Goal: Task Accomplishment & Management: Manage account settings

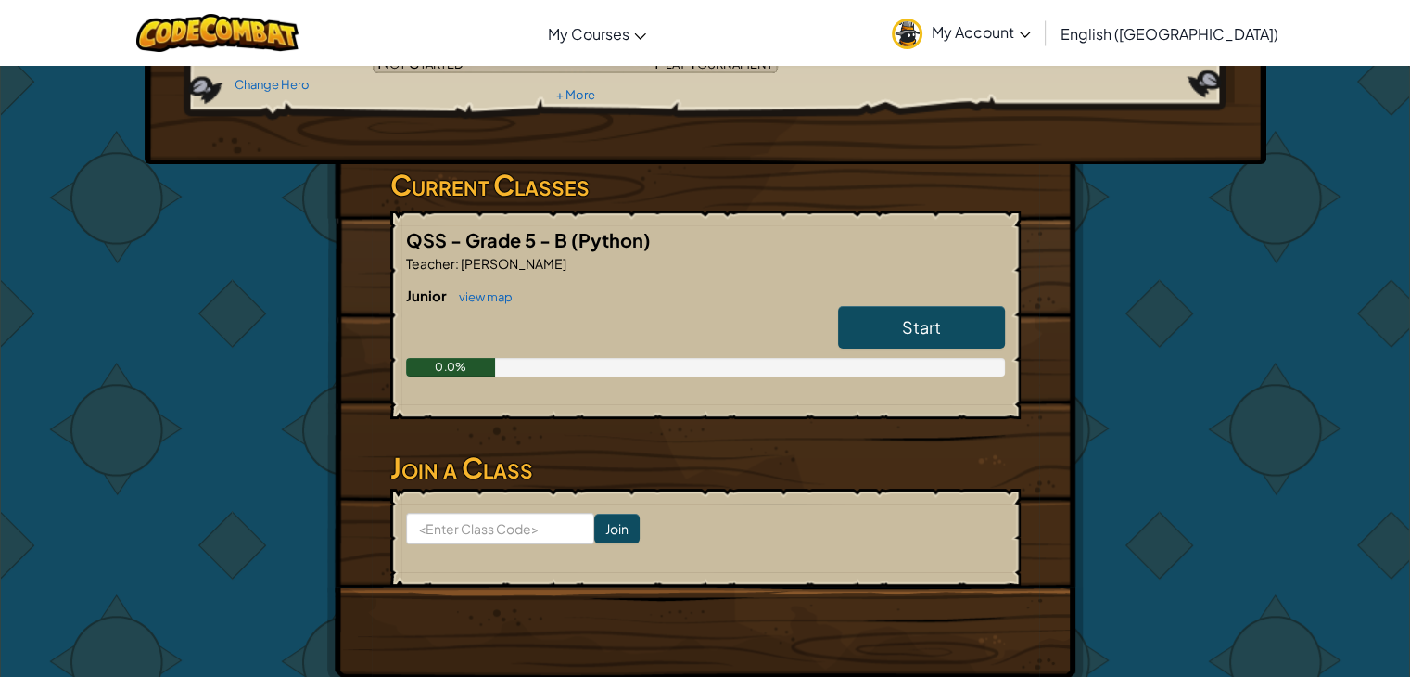
scroll to position [93, 0]
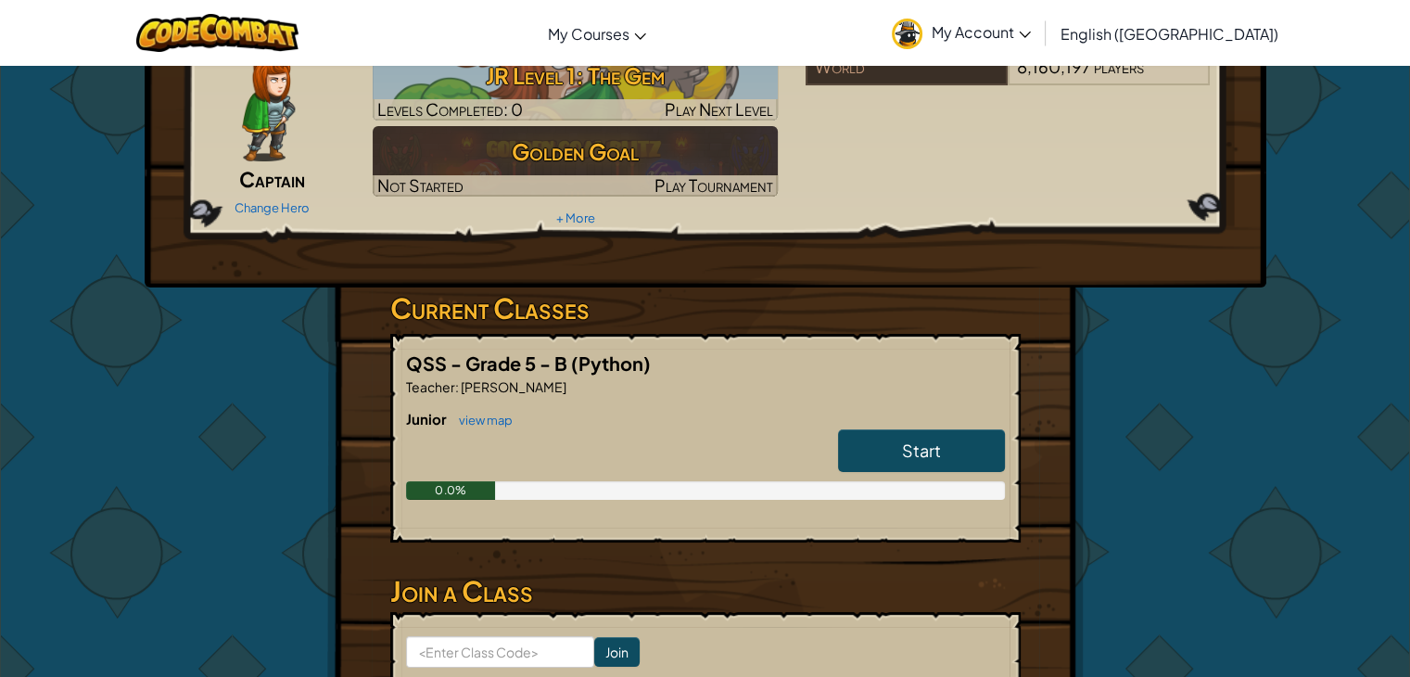
click at [70, 597] on div "Hero : Anya Captain Change Hero Player : [PERSON_NAME] Level 1: The Gem Levels …" at bounding box center [705, 392] width 1410 height 841
drag, startPoint x: 837, startPoint y: 325, endPoint x: 836, endPoint y: 312, distance: 12.1
click at [836, 314] on h3 "Current Classes" at bounding box center [705, 308] width 630 height 42
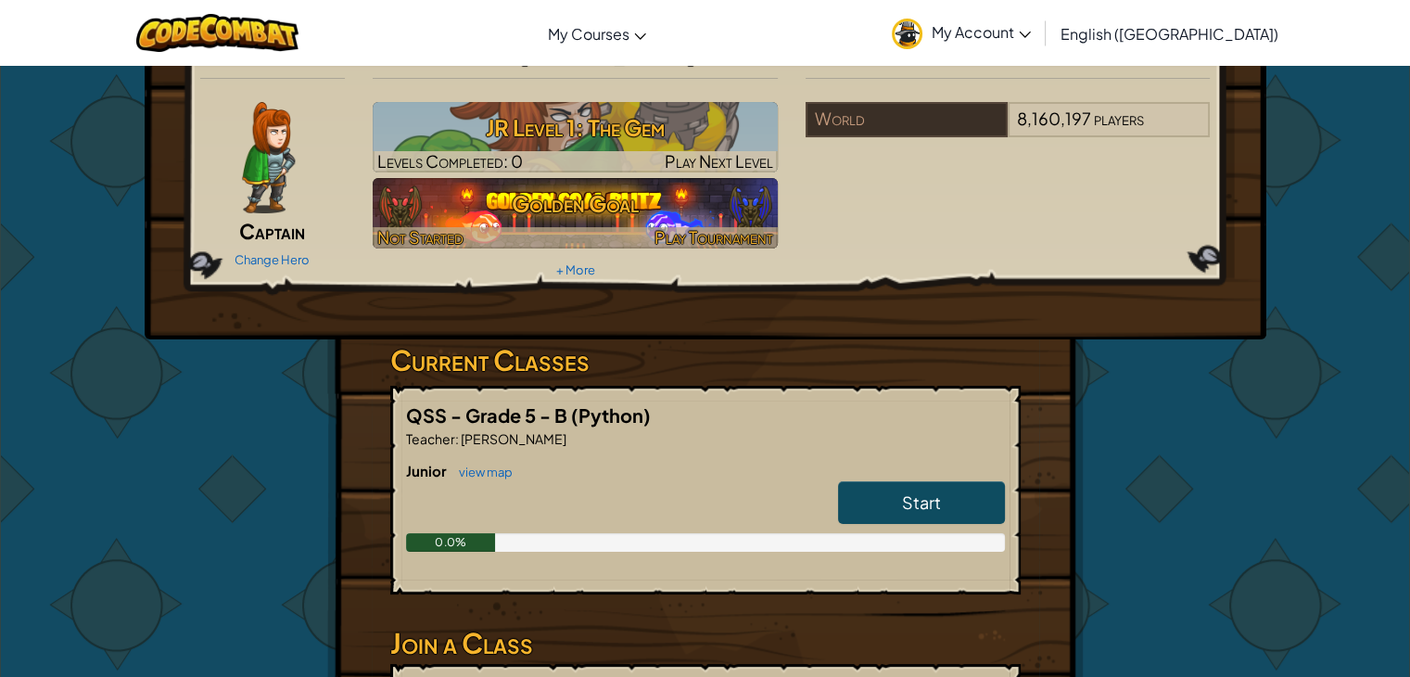
scroll to position [0, 0]
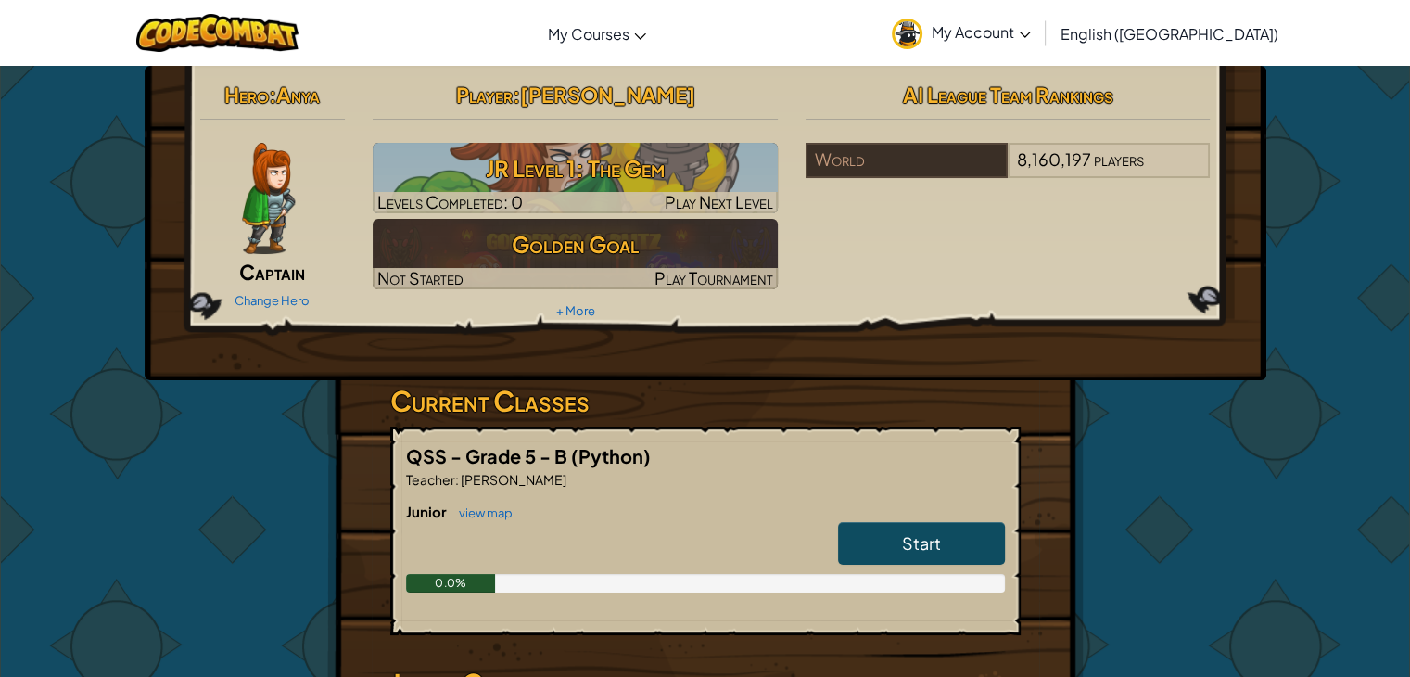
drag, startPoint x: 1269, startPoint y: 586, endPoint x: 1362, endPoint y: 544, distance: 101.7
click at [1362, 544] on div "Hero : Anya Captain Change Hero Player : [PERSON_NAME] Level 1: The Gem Levels …" at bounding box center [705, 485] width 1410 height 841
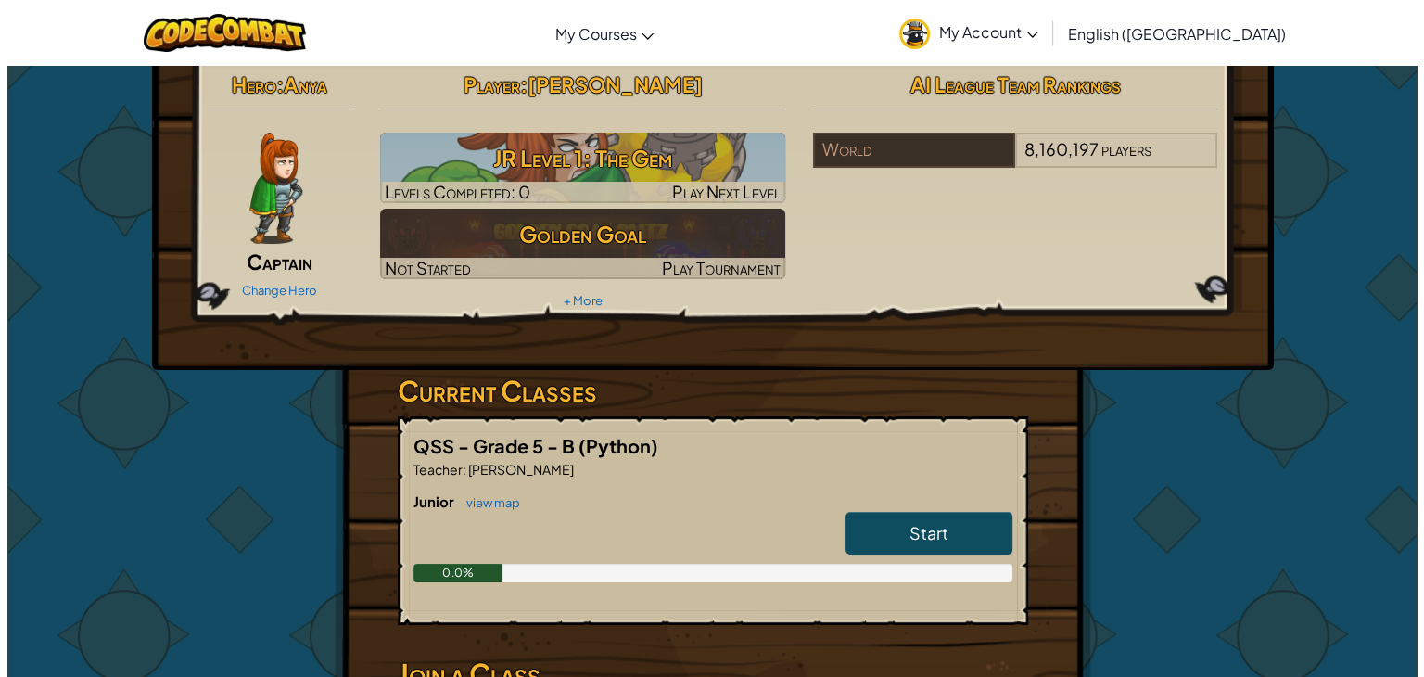
scroll to position [11, 0]
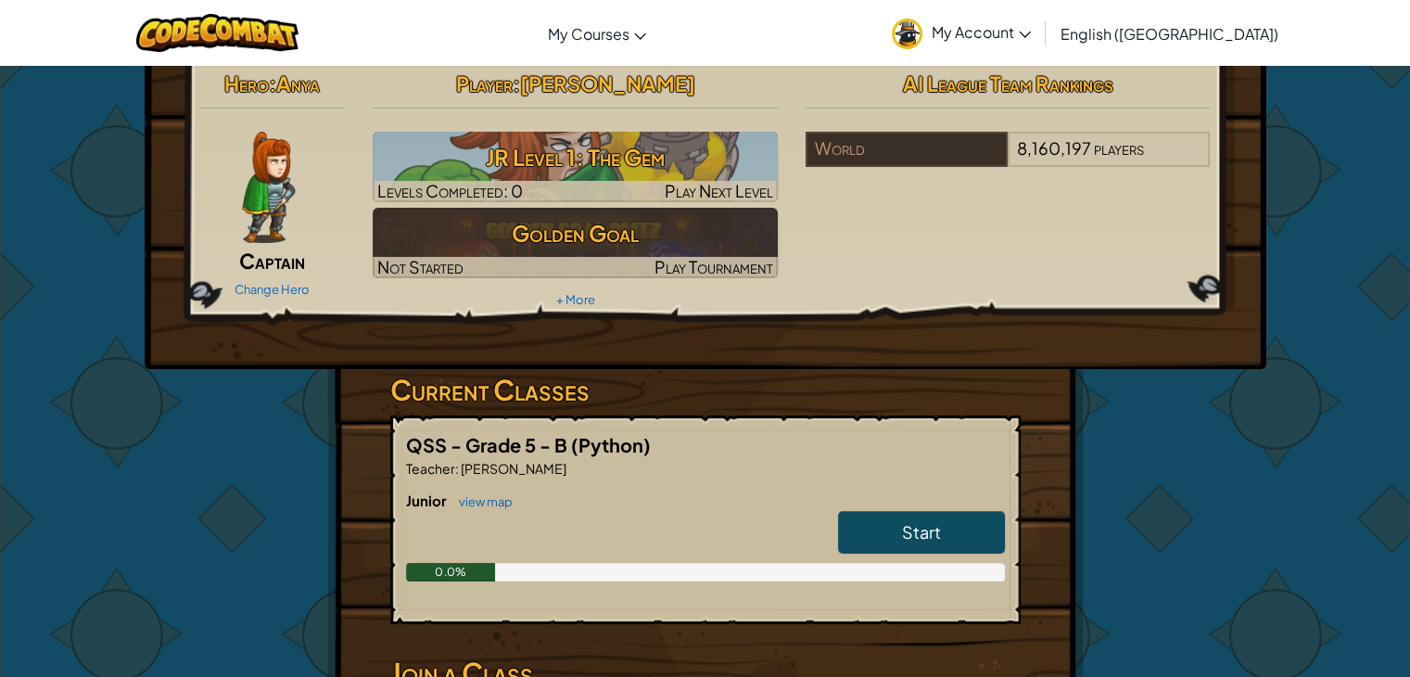
click at [178, 490] on div "Hero : Anya Captain Change Hero Player : [PERSON_NAME] Level 1: The Gem Levels …" at bounding box center [705, 474] width 1085 height 839
click at [195, 465] on div "Hero : Anya Captain Change Hero Player : [PERSON_NAME] Level 1: The Gem Levels …" at bounding box center [705, 474] width 1085 height 839
click at [198, 482] on div "Hero : Anya Captain Change Hero Player : [PERSON_NAME] Level 1: The Gem Levels …" at bounding box center [705, 474] width 1085 height 839
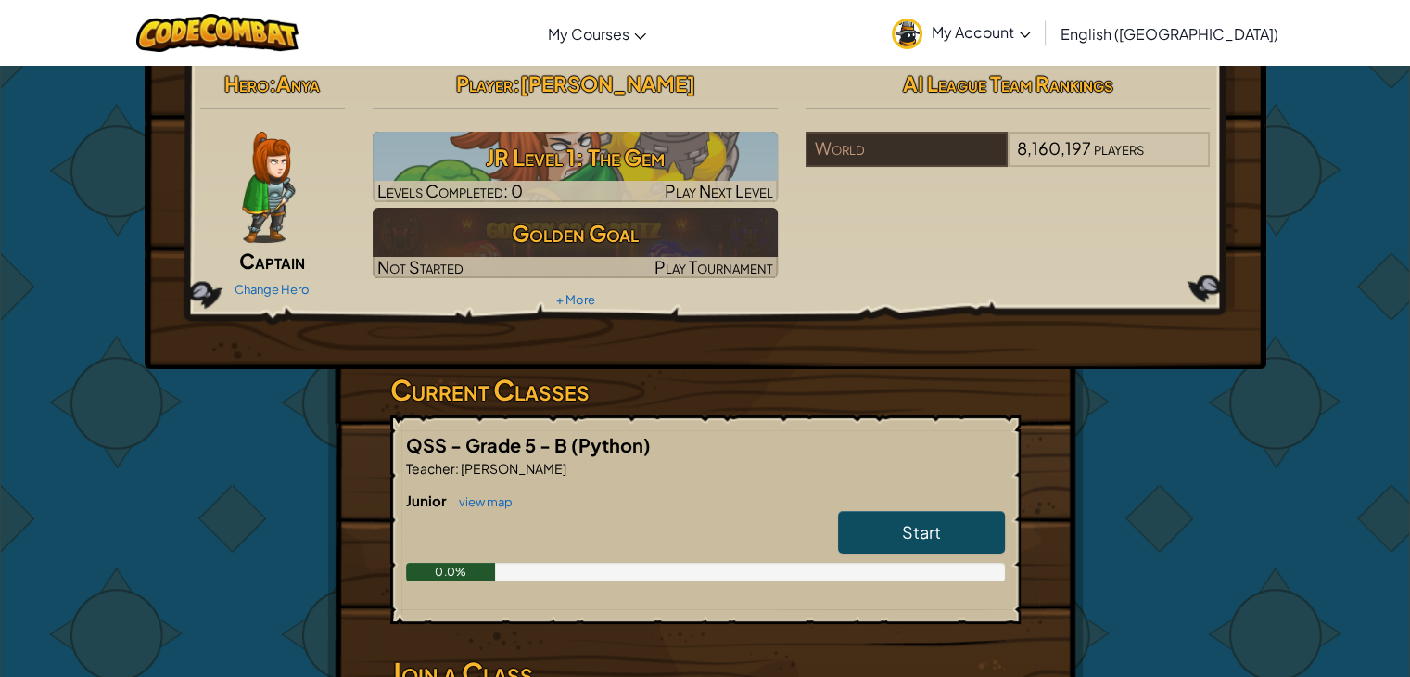
click at [143, 513] on div "Hero : Anya Captain Change Hero Player : [PERSON_NAME] Level 1: The Gem Levels …" at bounding box center [705, 474] width 1410 height 841
click at [265, 286] on link "Change Hero" at bounding box center [272, 289] width 75 height 15
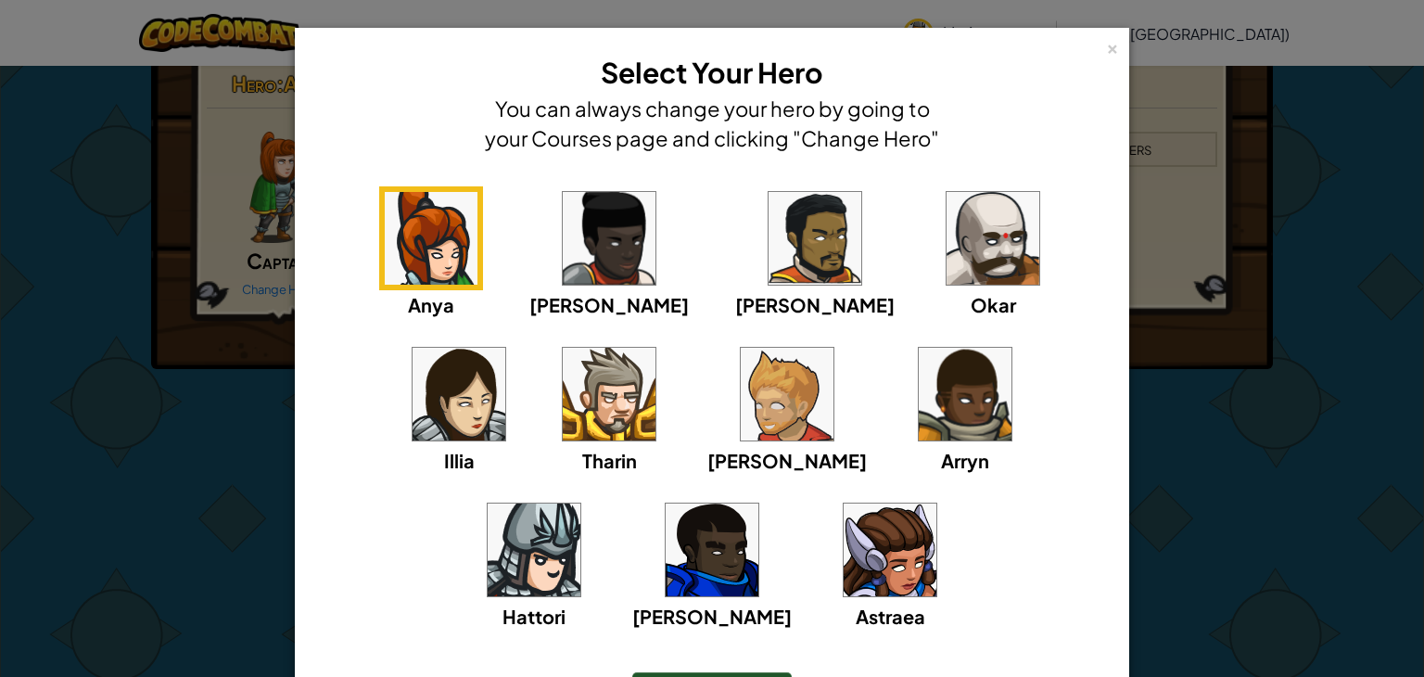
click at [758, 503] on img at bounding box center [712, 549] width 93 height 93
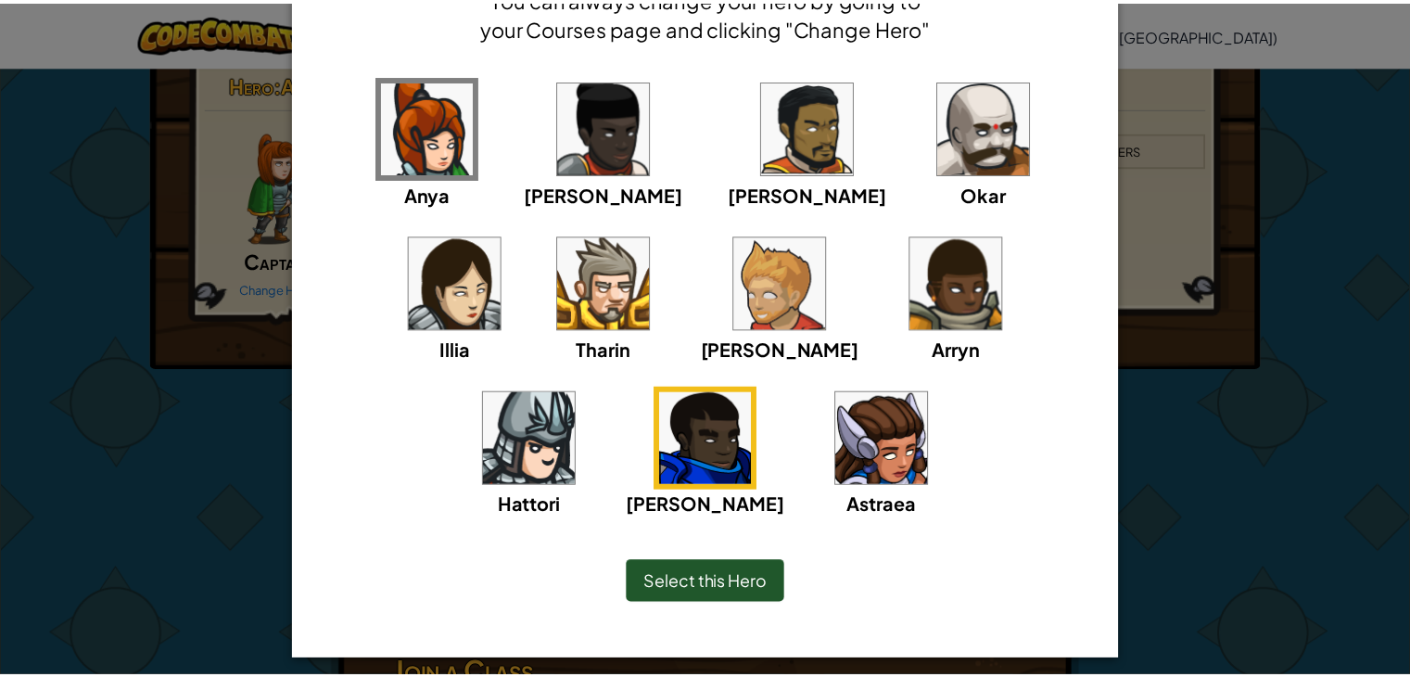
scroll to position [121, 0]
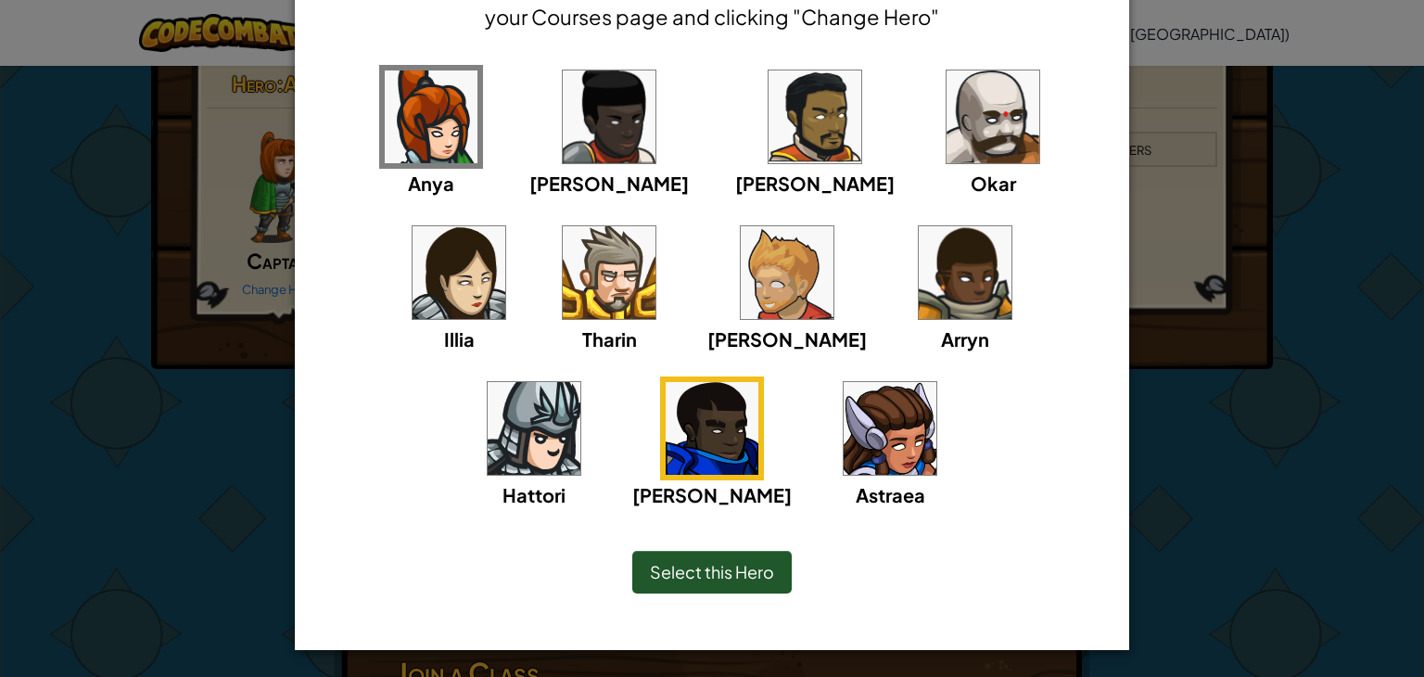
click at [694, 581] on div "Select this Hero" at bounding box center [711, 572] width 159 height 43
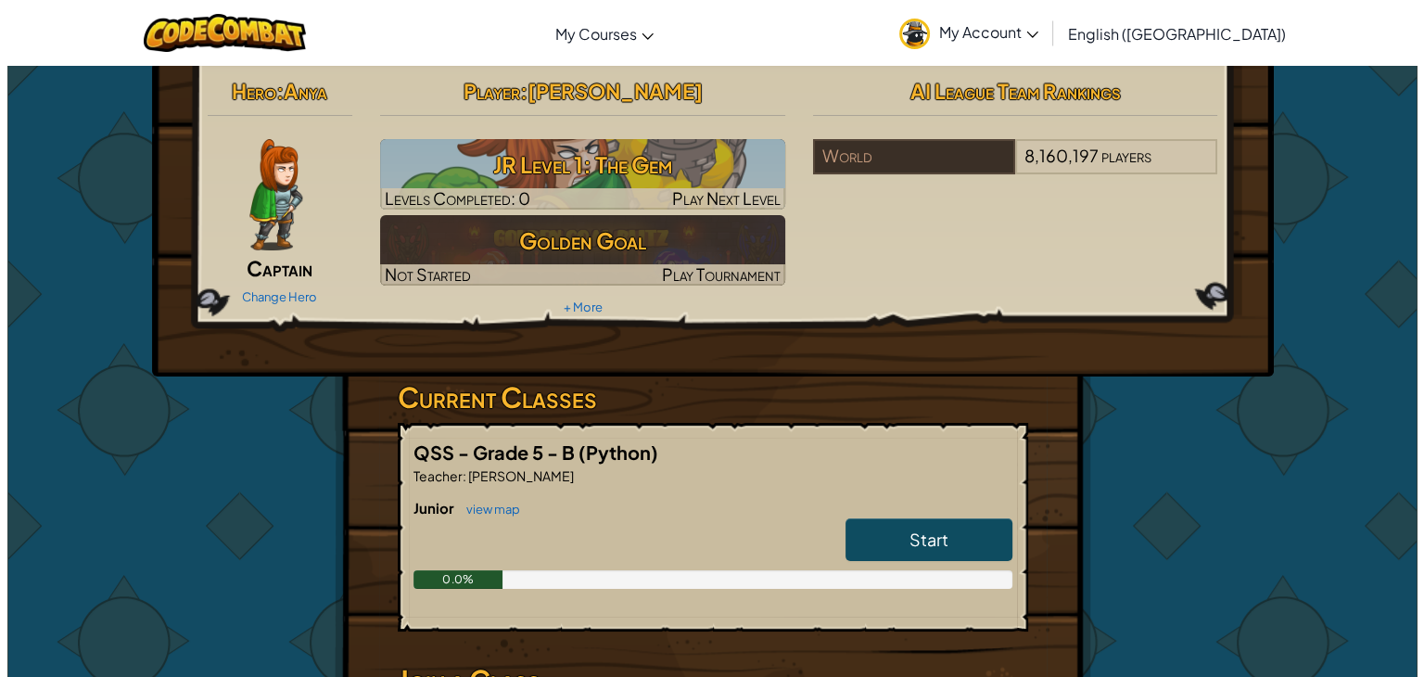
scroll to position [0, 0]
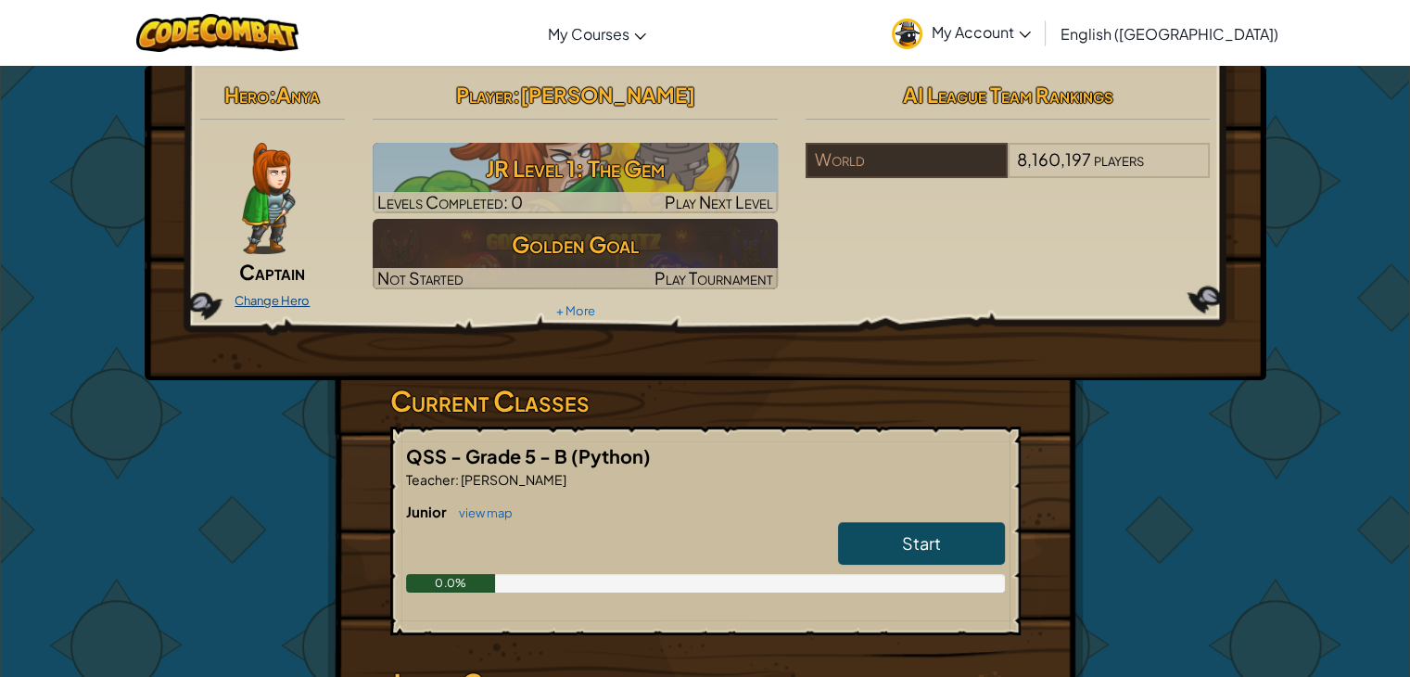
click at [241, 299] on link "Change Hero" at bounding box center [272, 300] width 75 height 15
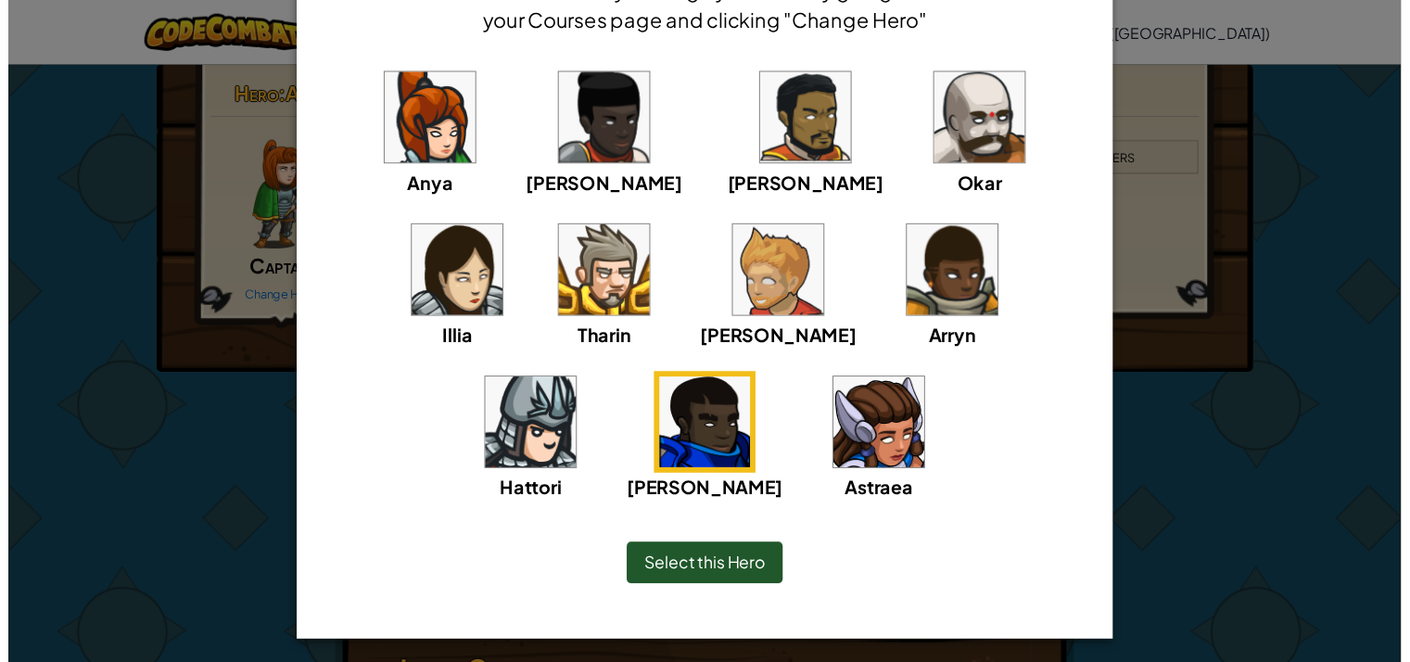
scroll to position [121, 0]
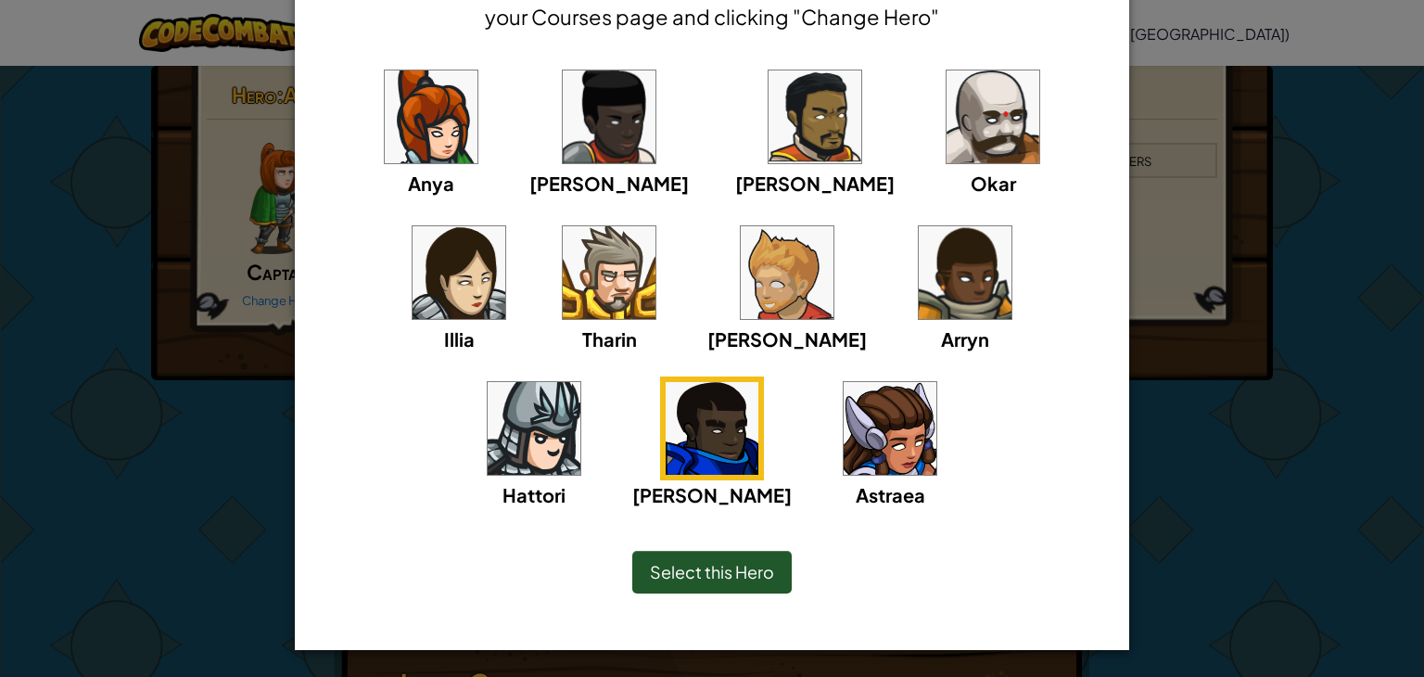
click at [687, 564] on span "Select this Hero" at bounding box center [712, 571] width 124 height 21
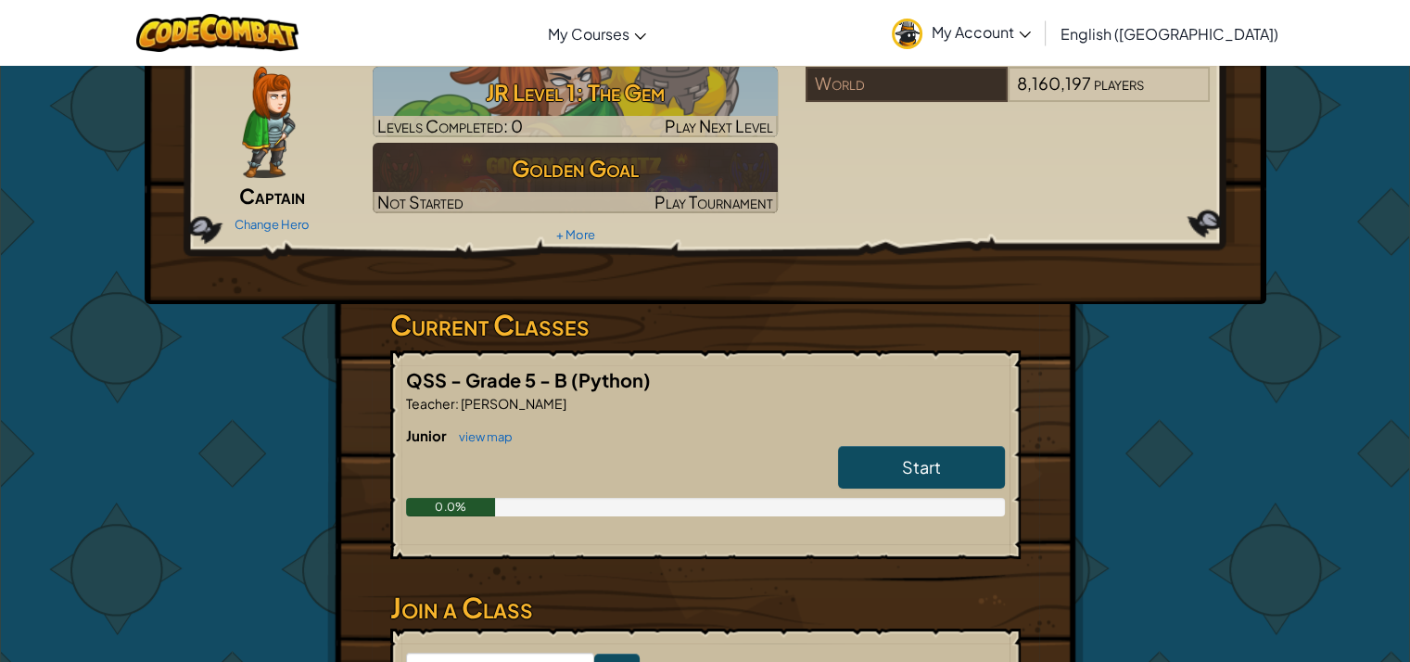
scroll to position [0, 0]
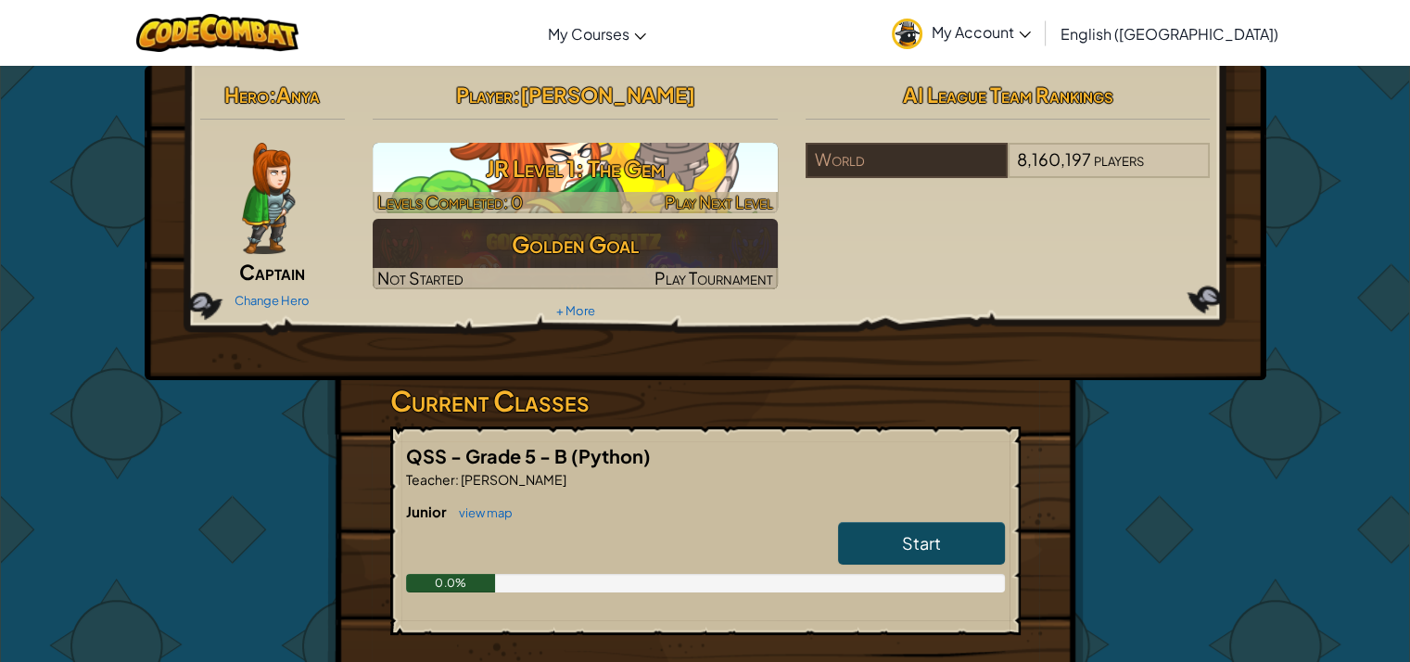
drag, startPoint x: 335, startPoint y: 278, endPoint x: 408, endPoint y: 165, distance: 134.8
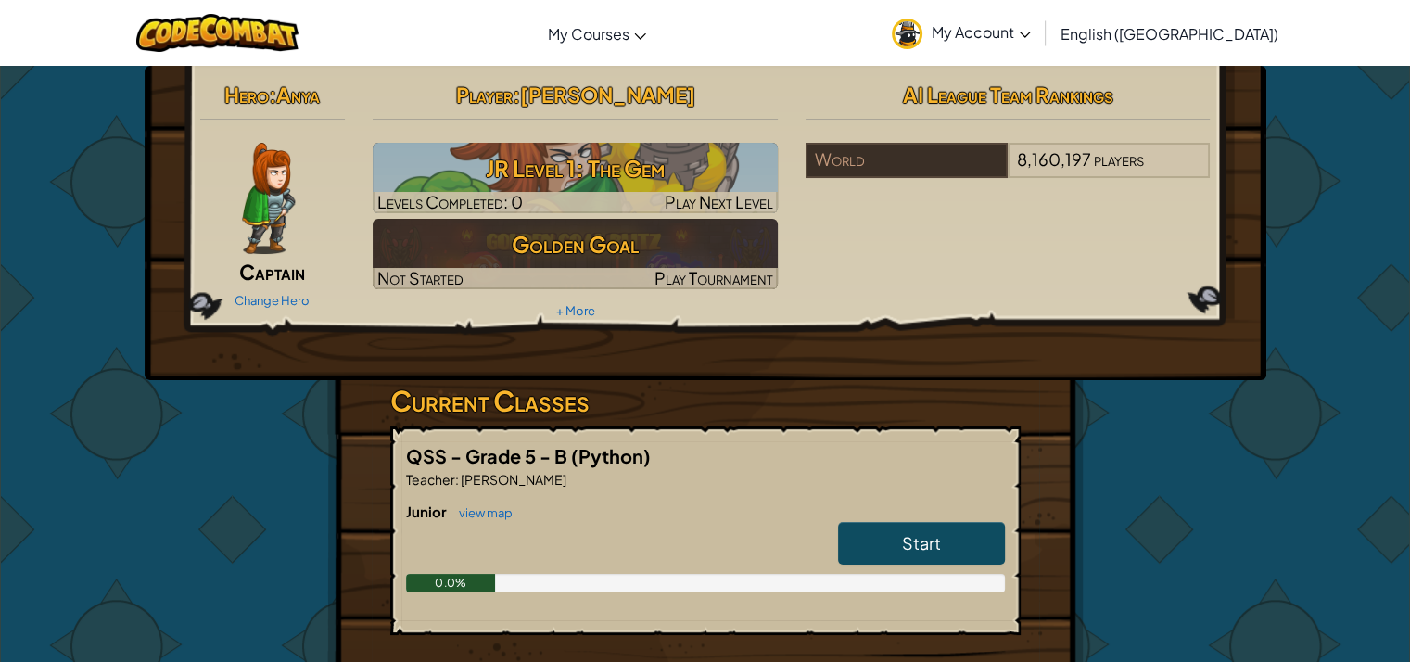
drag, startPoint x: 408, startPoint y: 165, endPoint x: 121, endPoint y: 434, distance: 392.9
click at [121, 434] on div "Hero : Anya Captain Change Hero Player : [PERSON_NAME] Level 1: The Gem Levels …" at bounding box center [705, 485] width 1410 height 841
click at [243, 301] on link "Change Hero" at bounding box center [272, 300] width 75 height 15
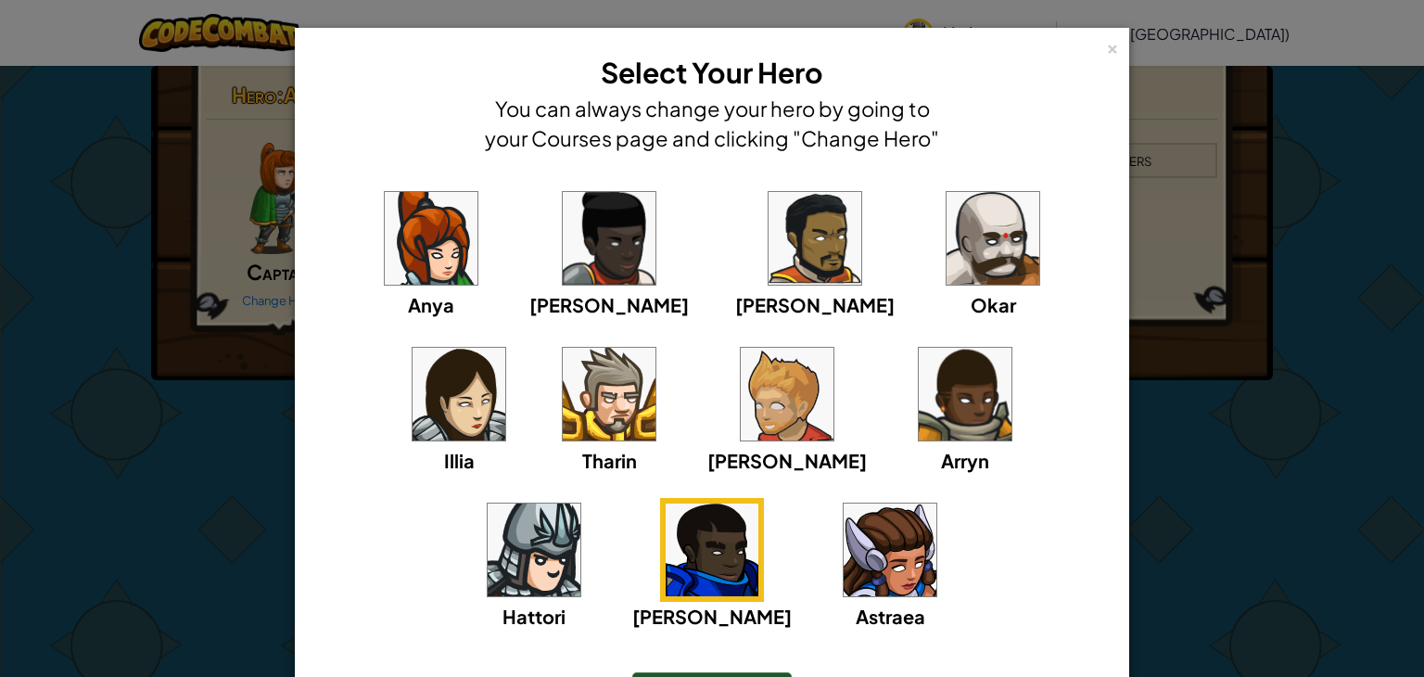
click at [758, 503] on img at bounding box center [712, 549] width 93 height 93
click at [792, 498] on div "[PERSON_NAME]" at bounding box center [711, 564] width 159 height 133
click at [758, 503] on img at bounding box center [712, 549] width 93 height 93
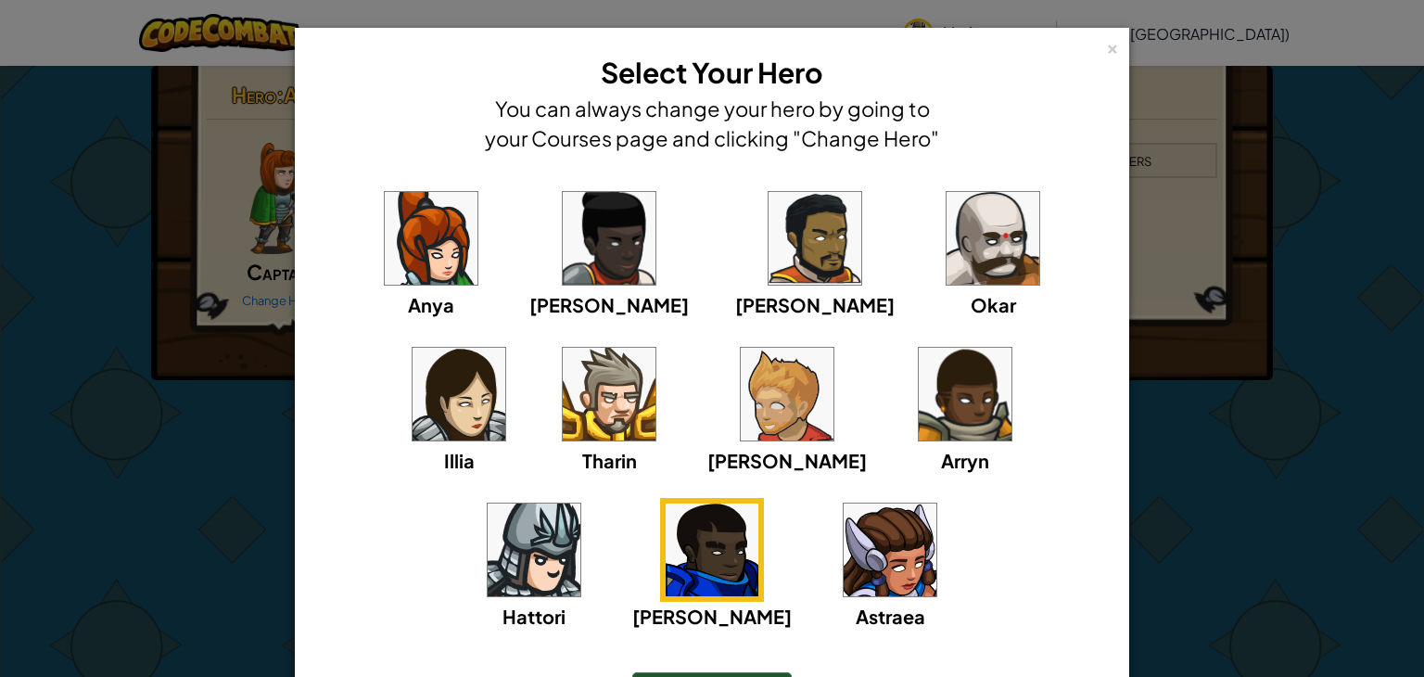
drag, startPoint x: 1023, startPoint y: 438, endPoint x: 972, endPoint y: 405, distance: 60.4
click at [758, 503] on img at bounding box center [712, 549] width 93 height 93
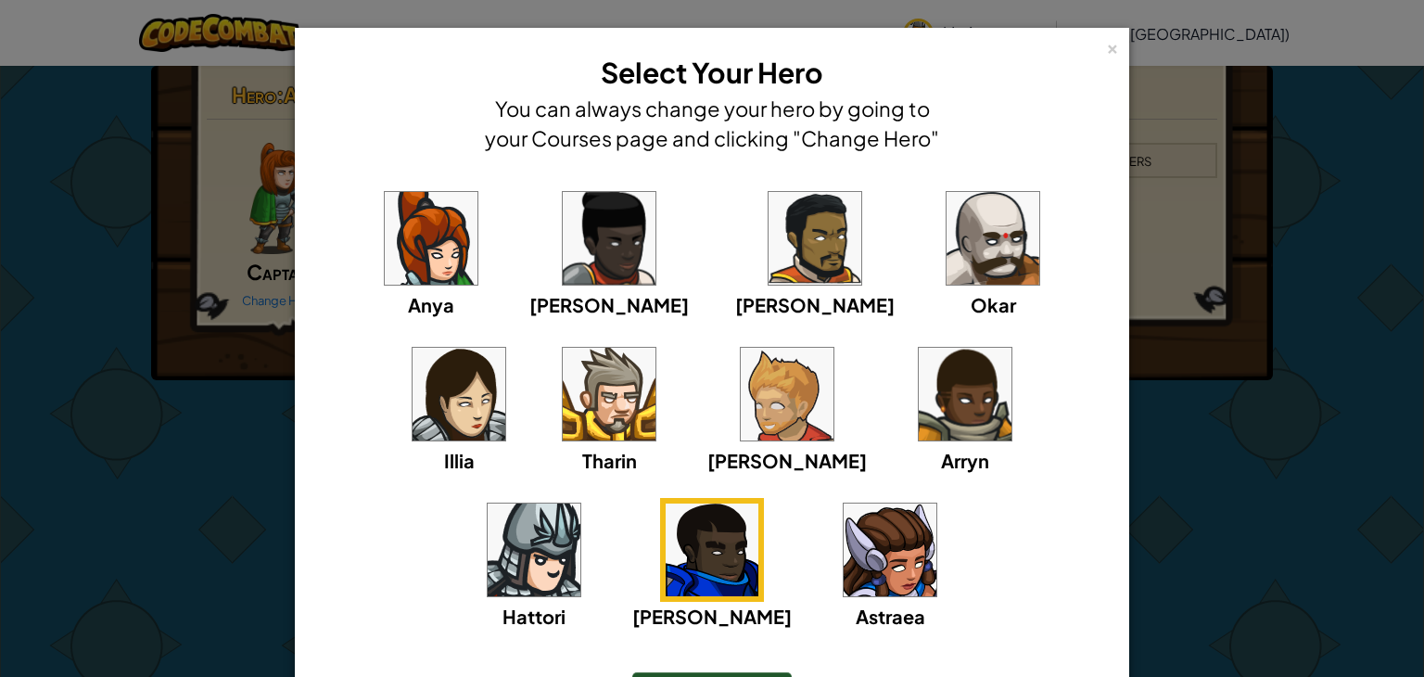
click at [758, 503] on img at bounding box center [712, 549] width 93 height 93
drag, startPoint x: 972, startPoint y: 405, endPoint x: 960, endPoint y: 399, distance: 13.7
click at [758, 503] on img at bounding box center [712, 549] width 93 height 93
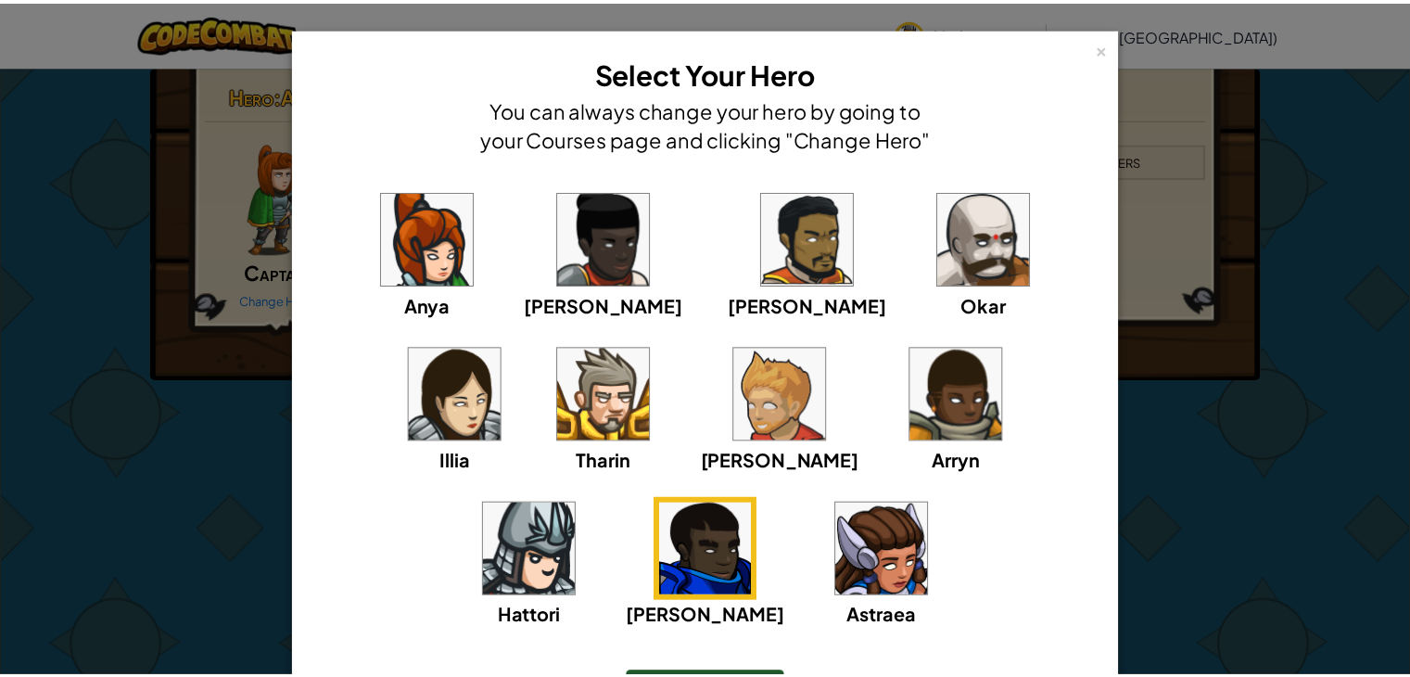
scroll to position [121, 0]
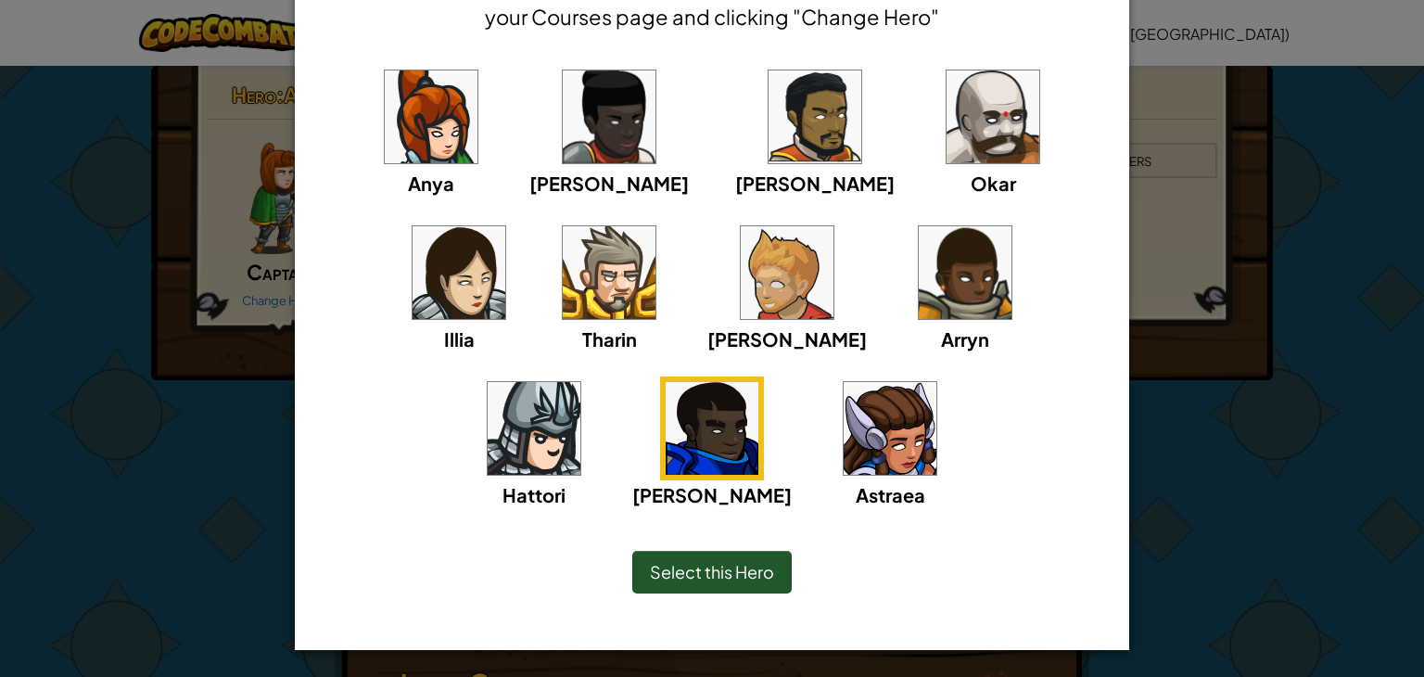
click at [713, 561] on span "Select this Hero" at bounding box center [712, 571] width 124 height 21
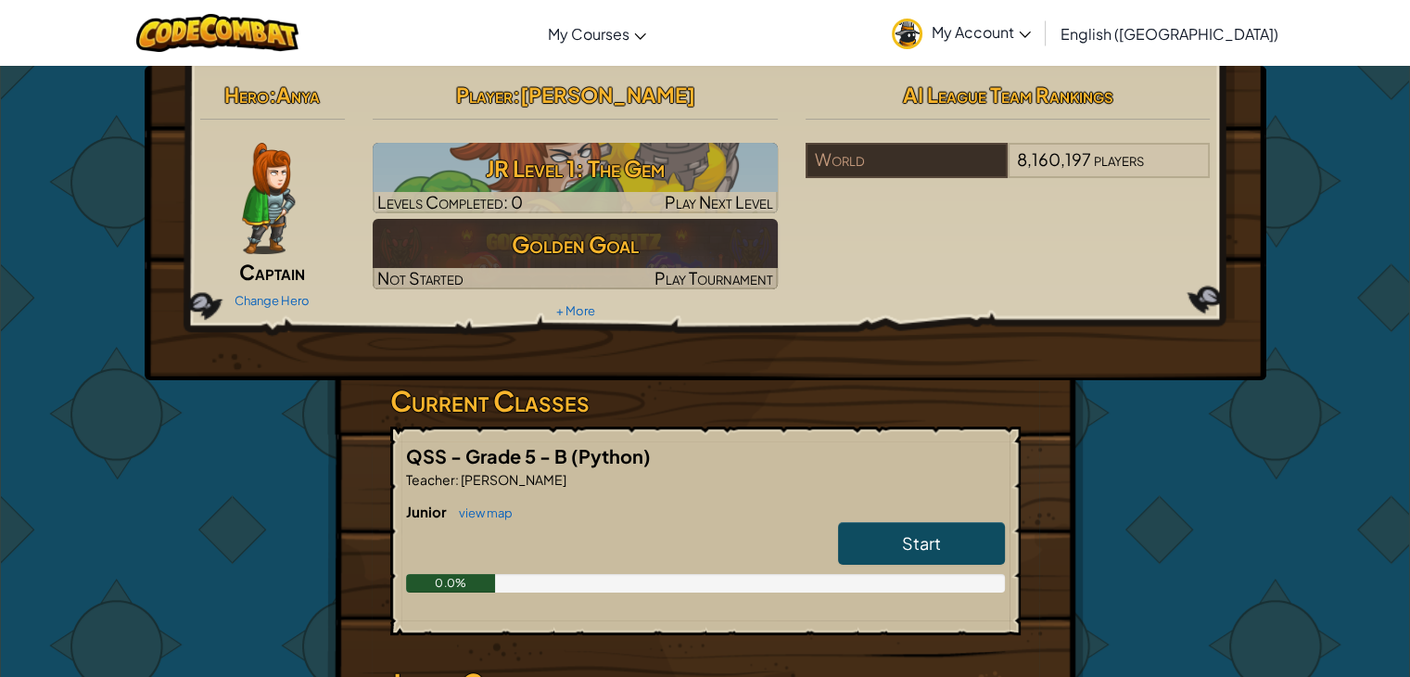
click at [1031, 22] on span "My Account" at bounding box center [981, 31] width 99 height 19
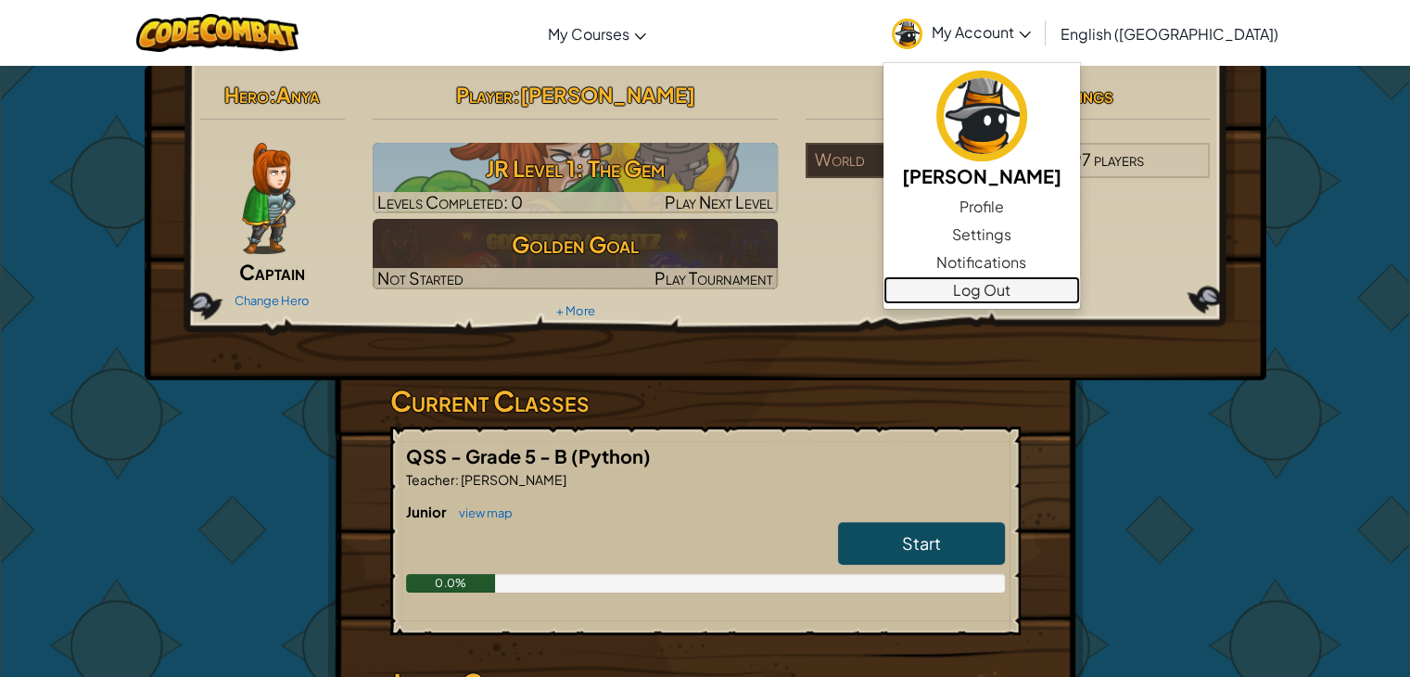
click at [1080, 289] on link "Log Out" at bounding box center [982, 290] width 197 height 28
